Goal: Task Accomplishment & Management: Use online tool/utility

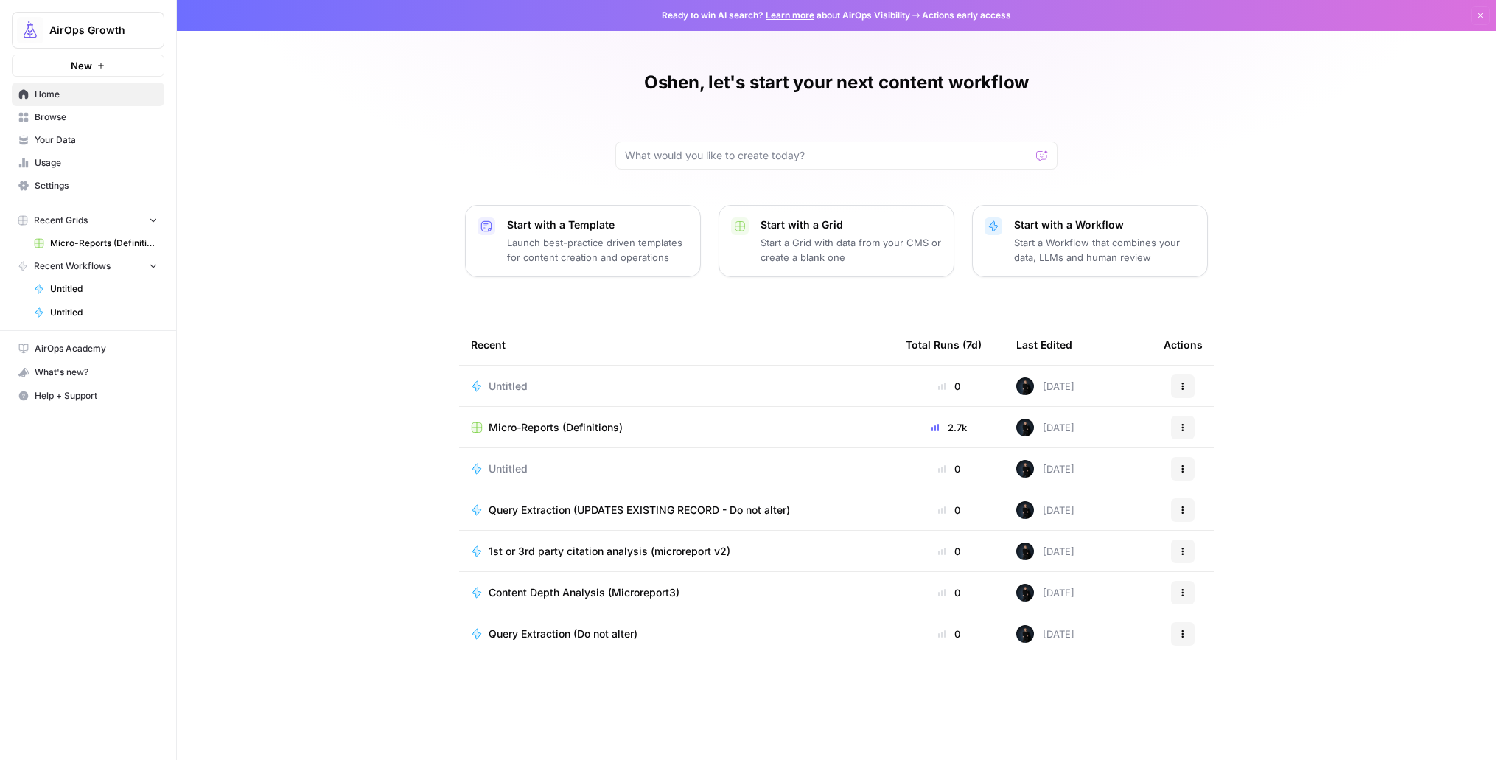
click at [139, 26] on div "AirOps Growth" at bounding box center [104, 30] width 110 height 15
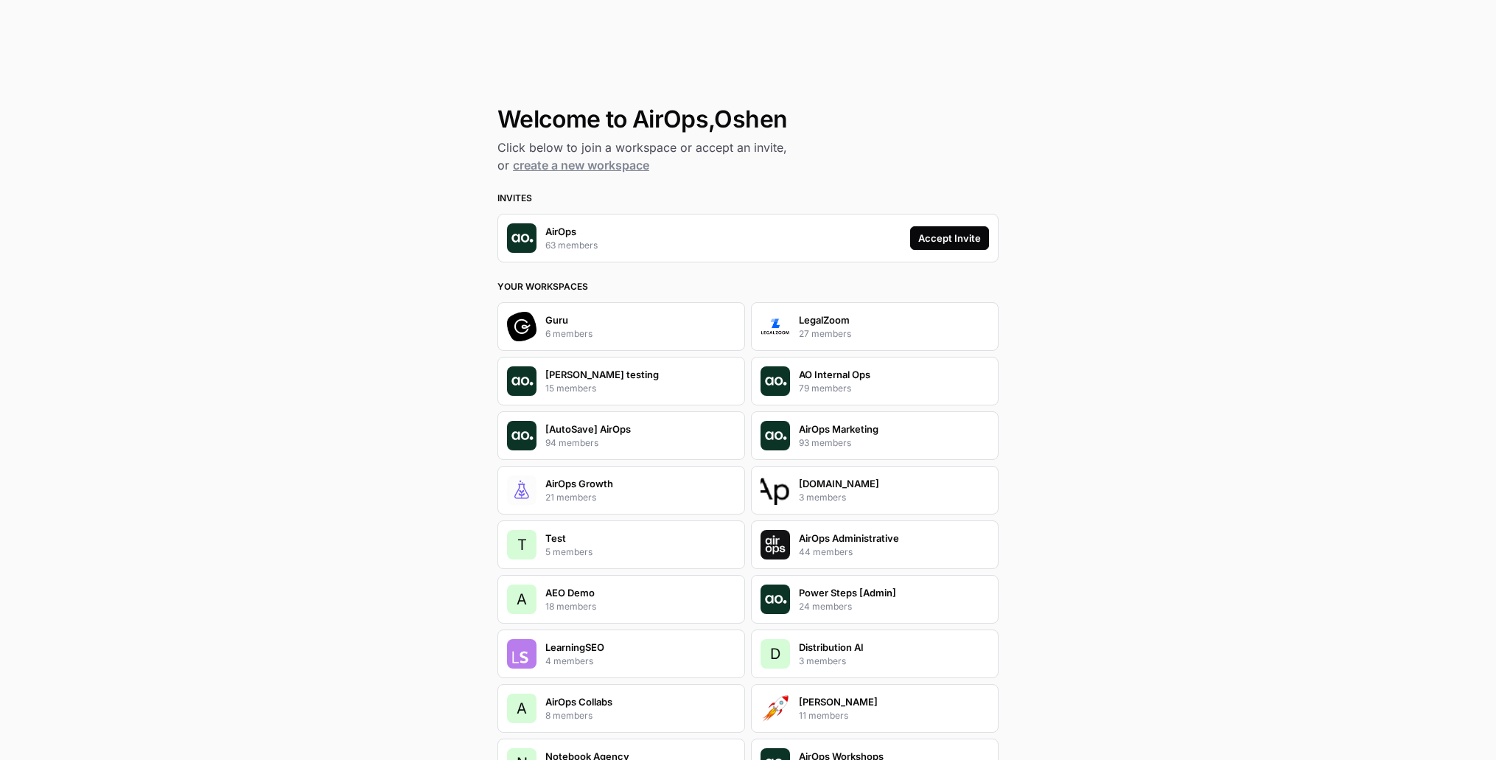
click at [918, 237] on div "Accept Invite" at bounding box center [949, 238] width 63 height 15
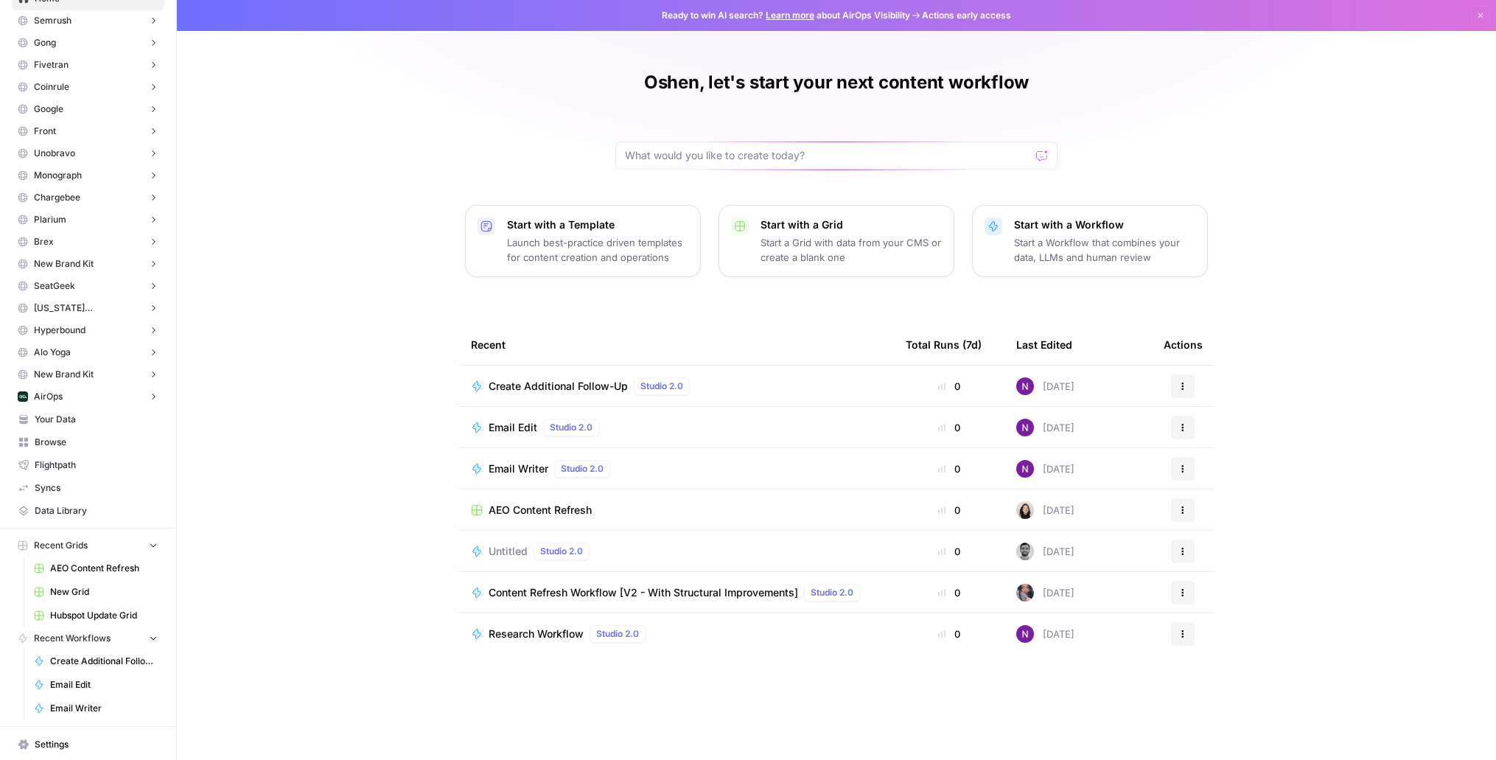
scroll to position [94, 0]
click at [108, 398] on button "AirOps" at bounding box center [88, 398] width 153 height 22
click at [74, 411] on link "Insights" at bounding box center [95, 421] width 139 height 24
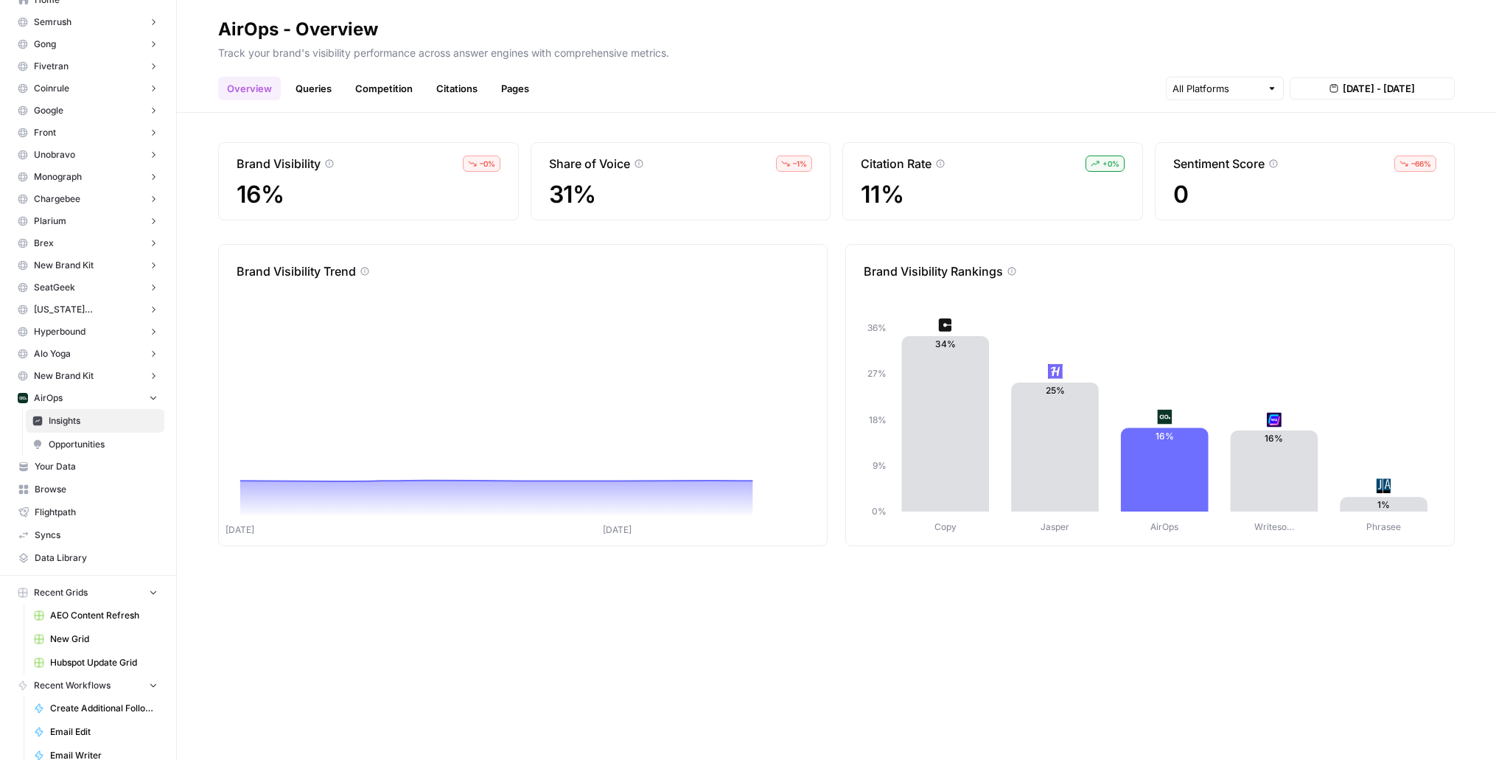
click at [302, 88] on link "Queries" at bounding box center [314, 89] width 54 height 24
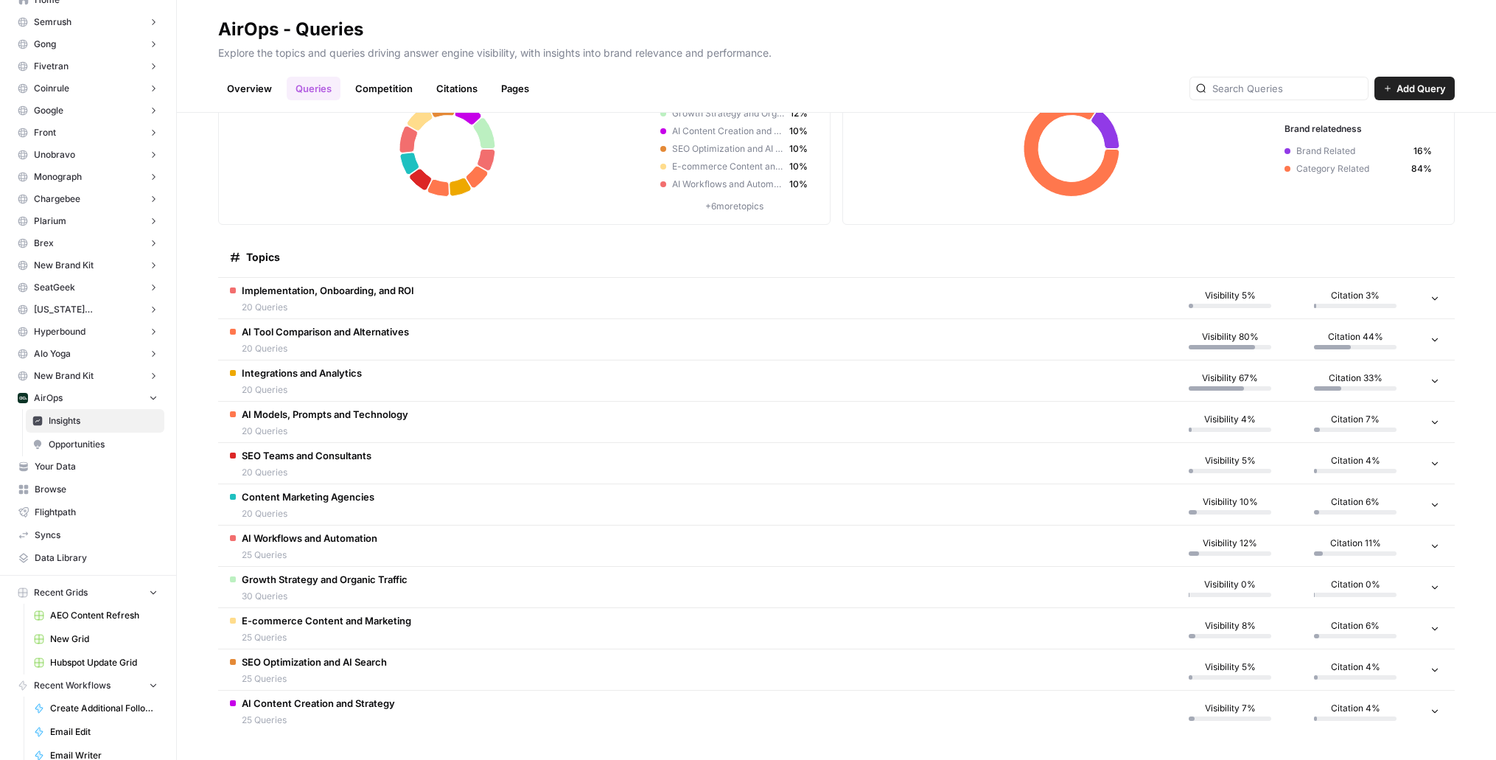
scroll to position [95, 0]
click at [486, 330] on td "AI Tool Comparison and Alternatives 20 Queries" at bounding box center [692, 338] width 949 height 41
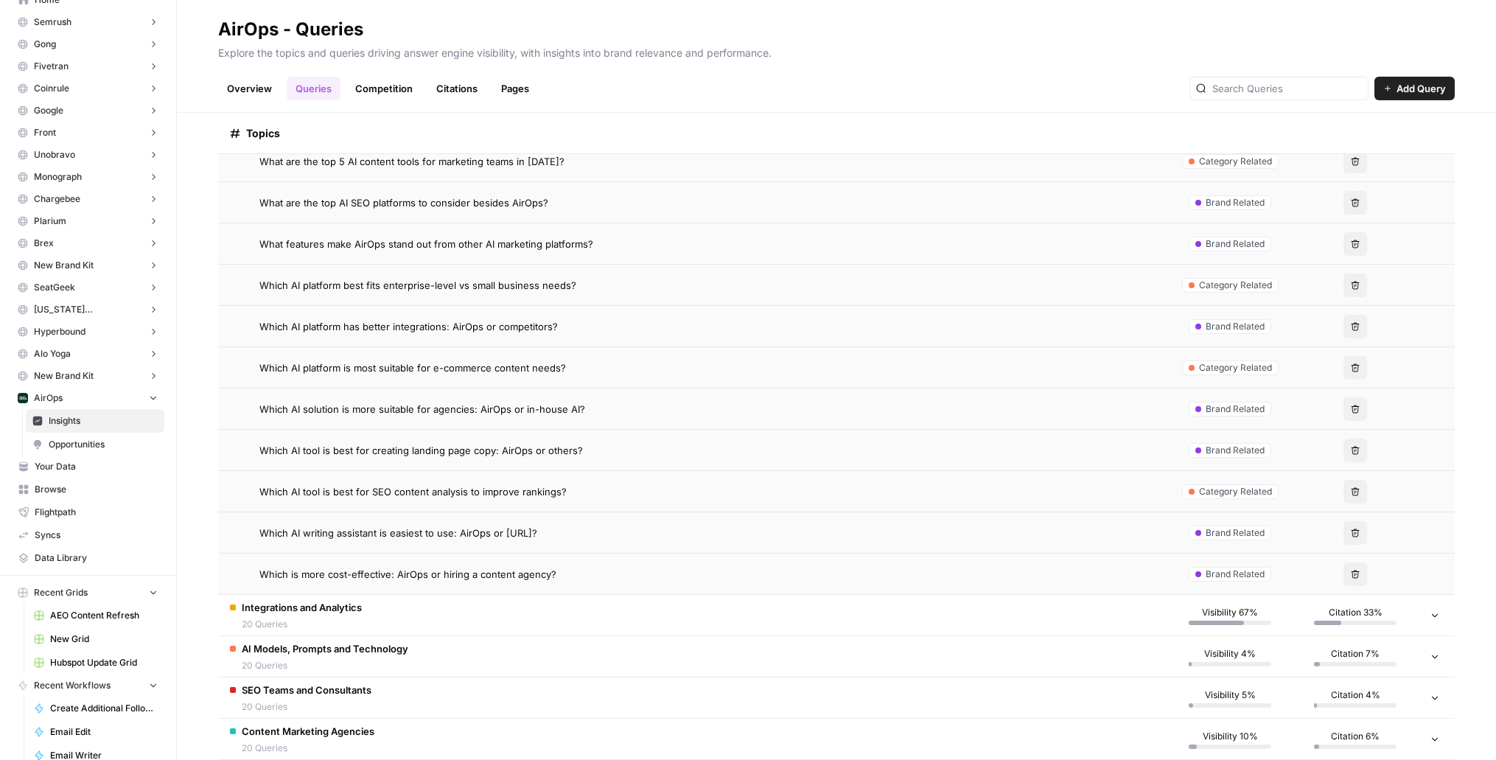
scroll to position [789, 0]
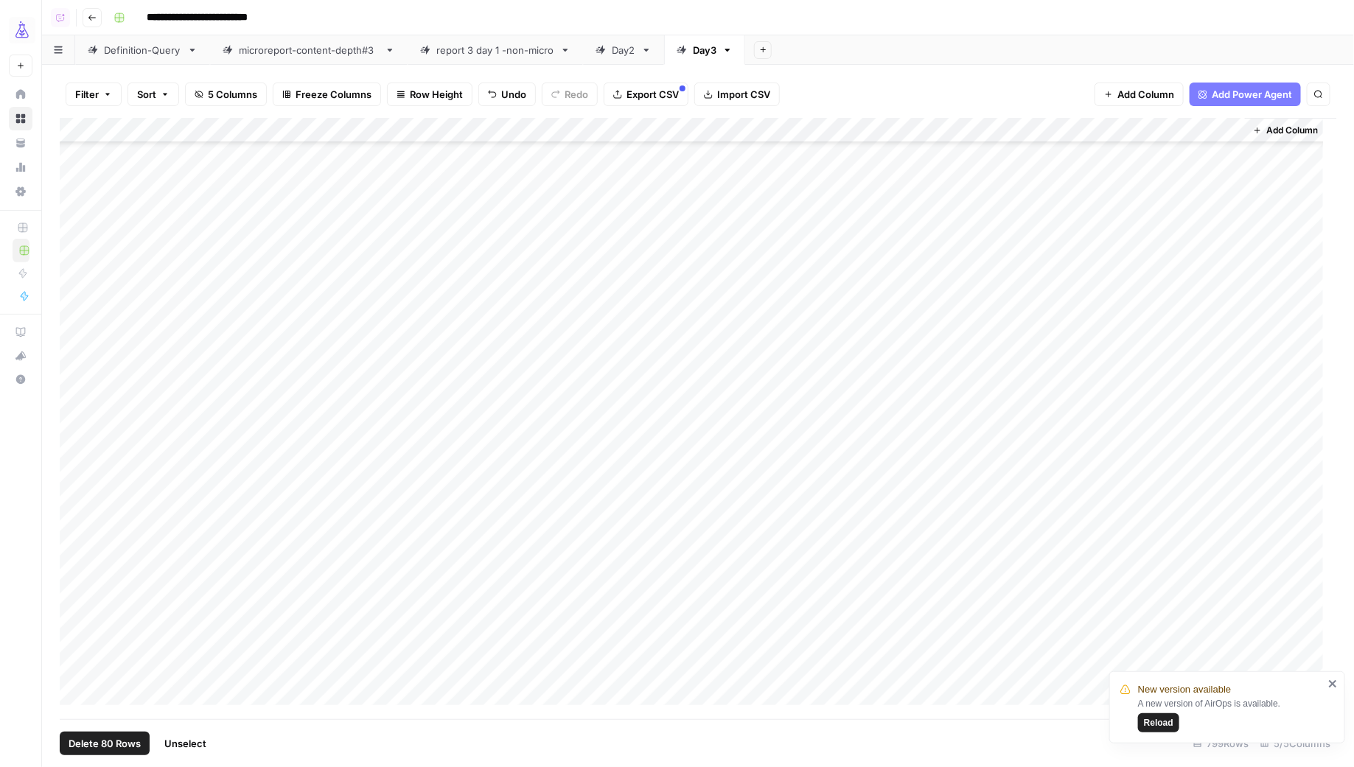
scroll to position [17735, 0]
drag, startPoint x: 1158, startPoint y: 724, endPoint x: 329, endPoint y: 1, distance: 1100.1
click at [1158, 724] on span "Reload" at bounding box center [1158, 722] width 29 height 13
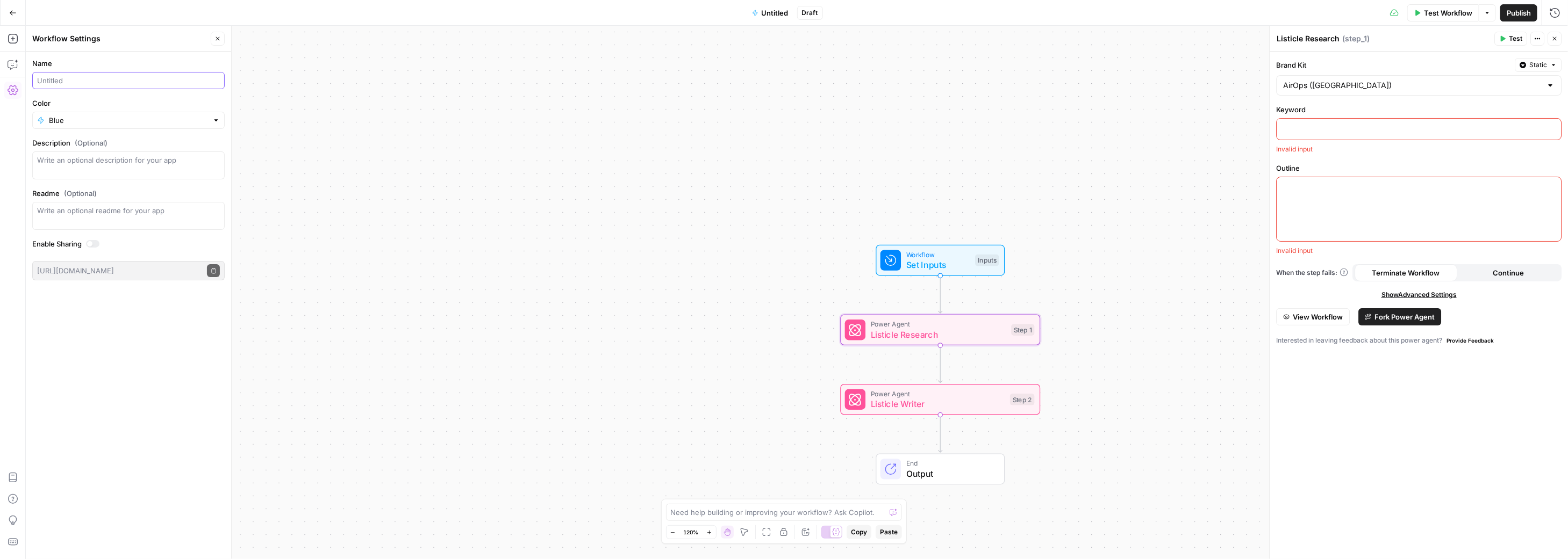
click at [99, 82] on input "Name" at bounding box center [128, 80] width 183 height 11
type input "Listicle WF (in prog)"
click at [516, 144] on div "Workflow Set Inputs Inputs Power Agent Listicle Research Step 1 Power Agent Lis…" at bounding box center [796, 292] width 1542 height 533
click at [15, 12] on icon "button" at bounding box center [12, 12] width 7 height 5
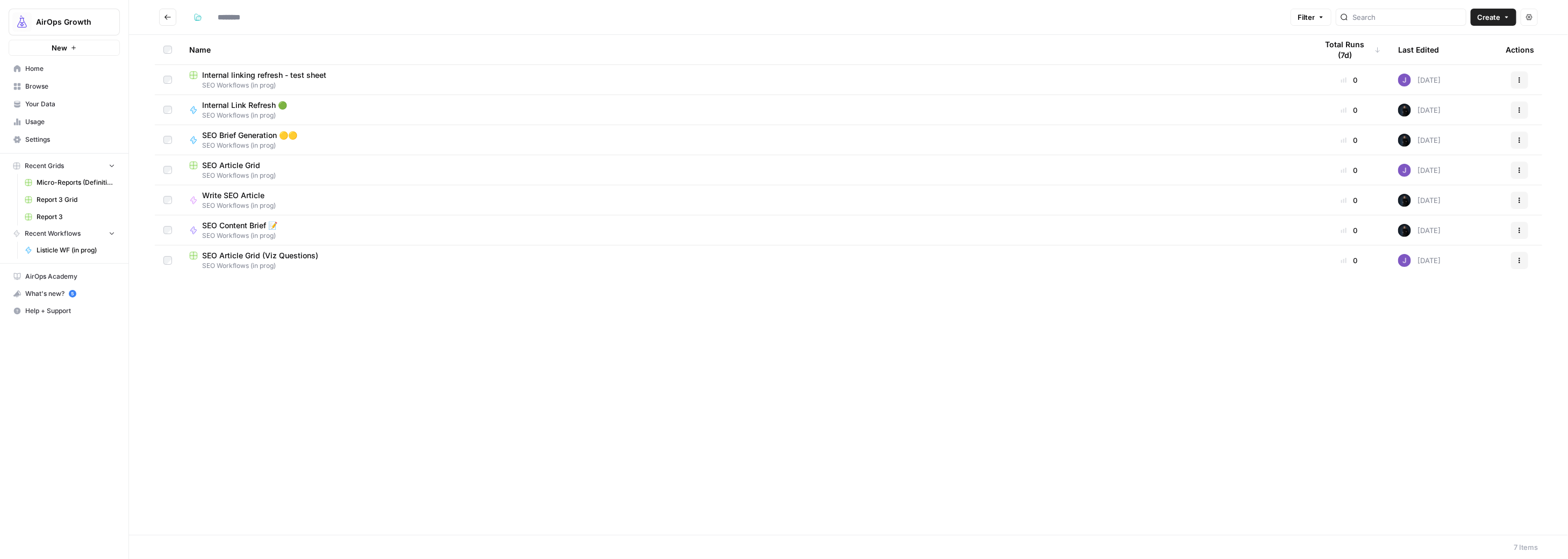
type input "**********"
